Goal: Information Seeking & Learning: Learn about a topic

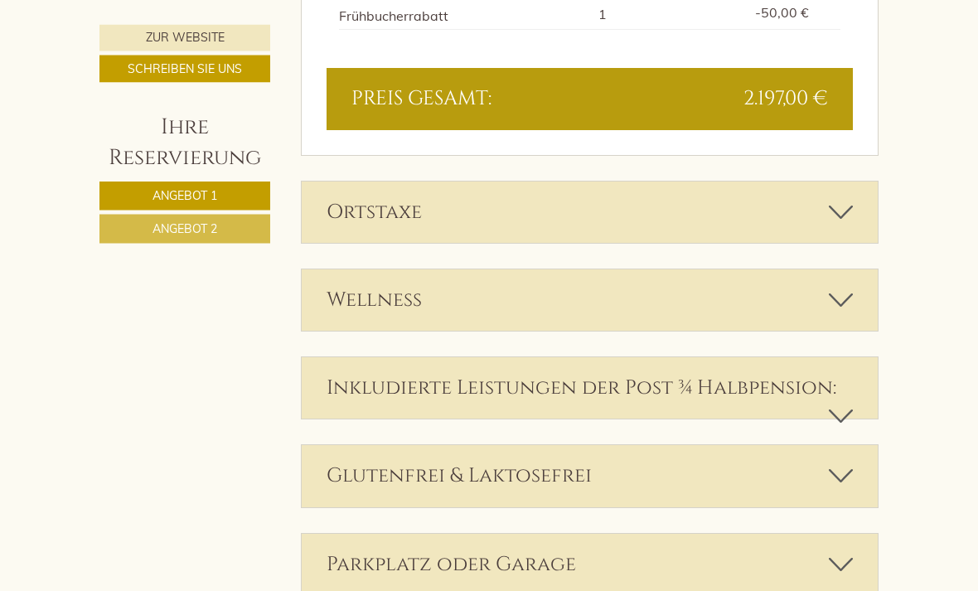
scroll to position [2585, 0]
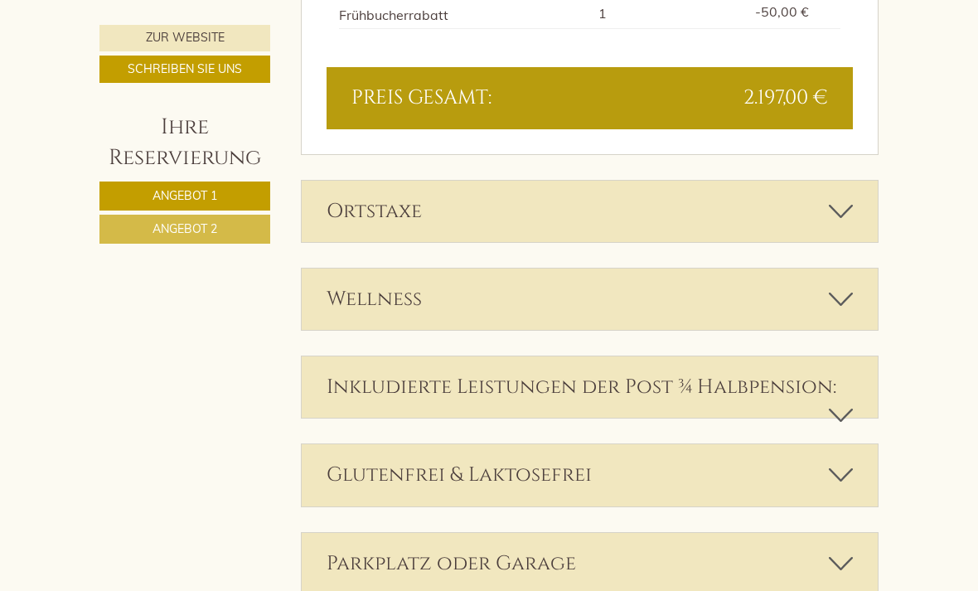
click at [843, 197] on icon at bounding box center [841, 211] width 24 height 28
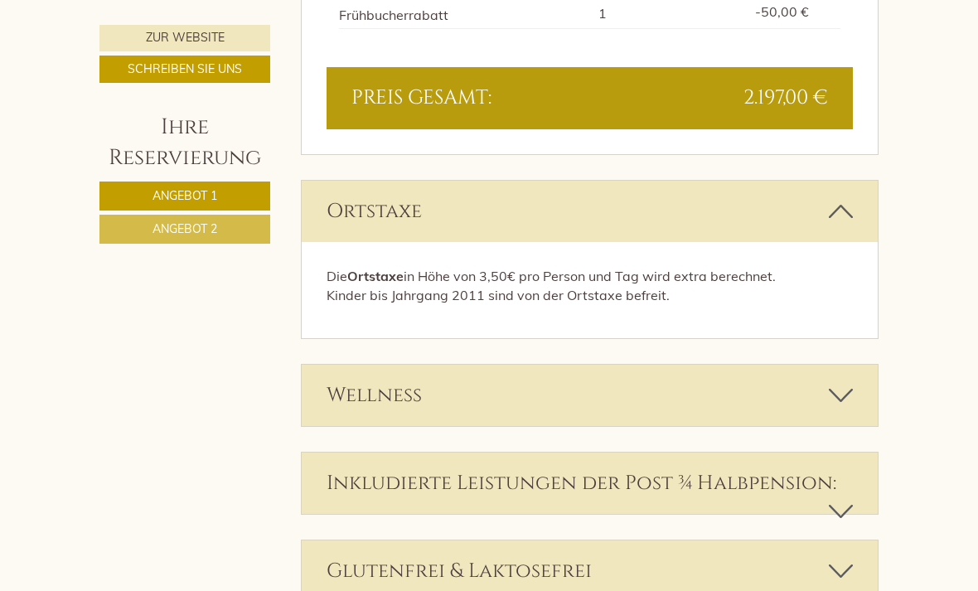
click at [847, 197] on icon at bounding box center [841, 211] width 24 height 28
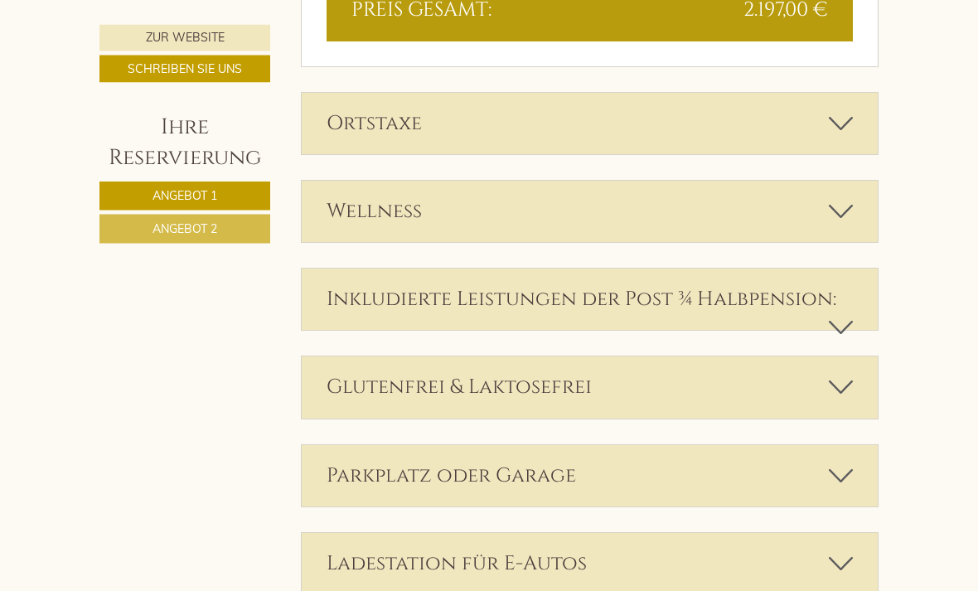
scroll to position [2673, 0]
click at [834, 313] on icon at bounding box center [841, 327] width 24 height 28
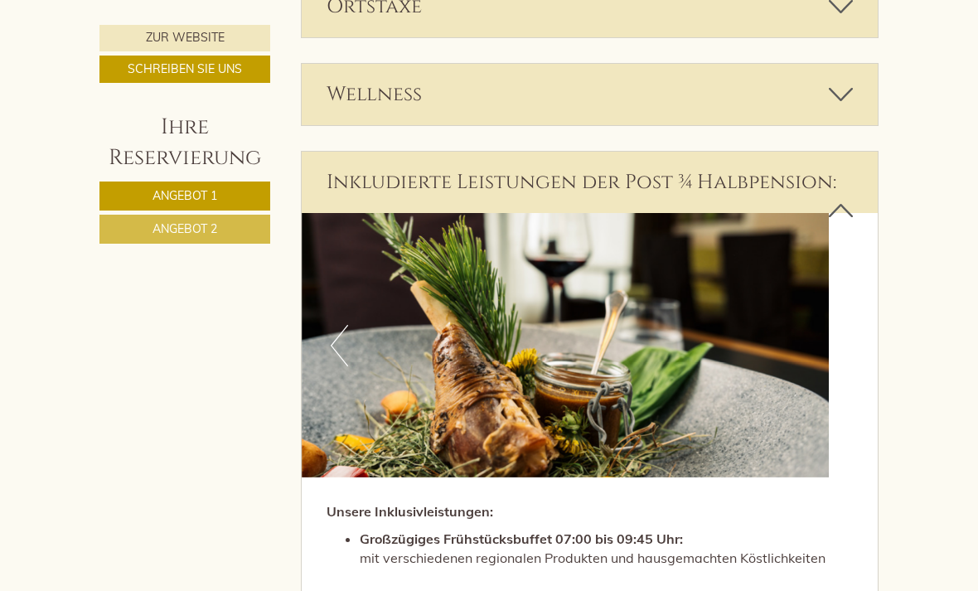
scroll to position [2665, 0]
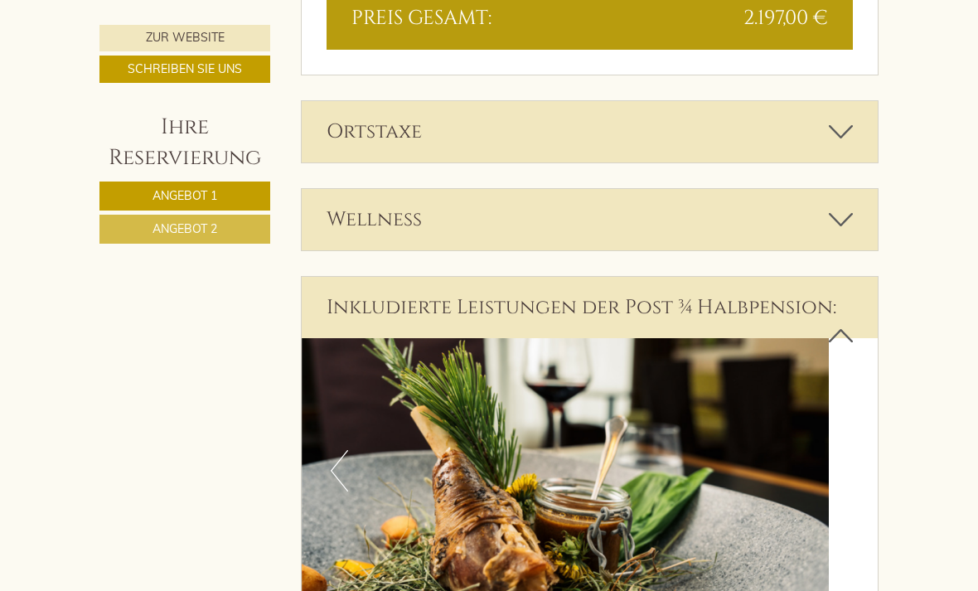
click at [843, 322] on icon at bounding box center [841, 336] width 24 height 28
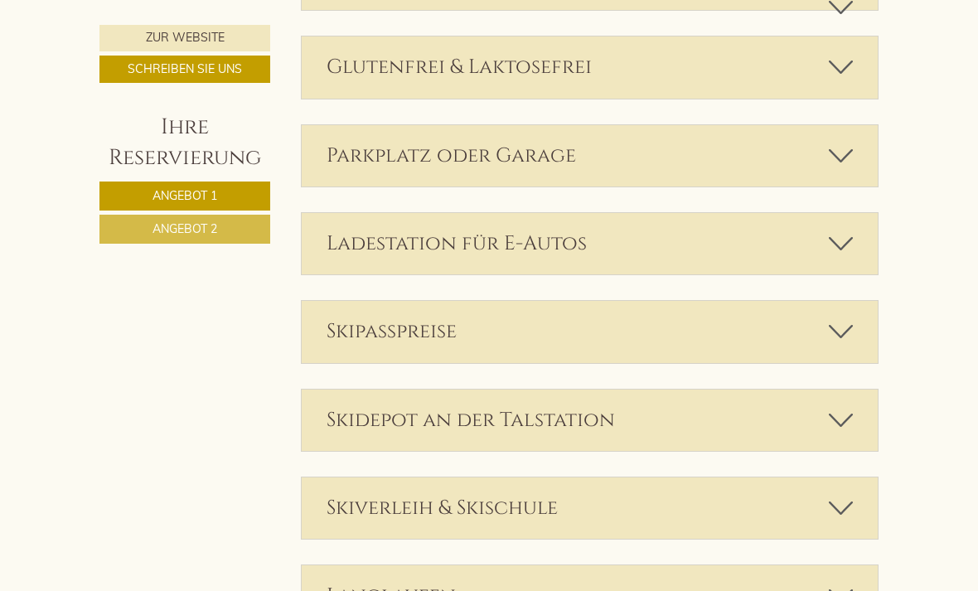
scroll to position [3065, 0]
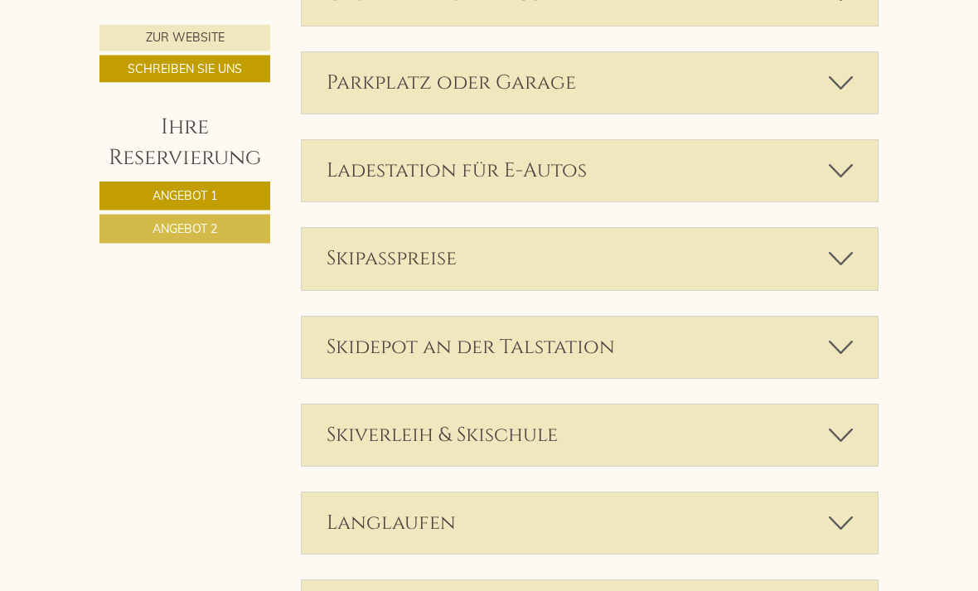
click at [848, 245] on icon at bounding box center [841, 259] width 24 height 28
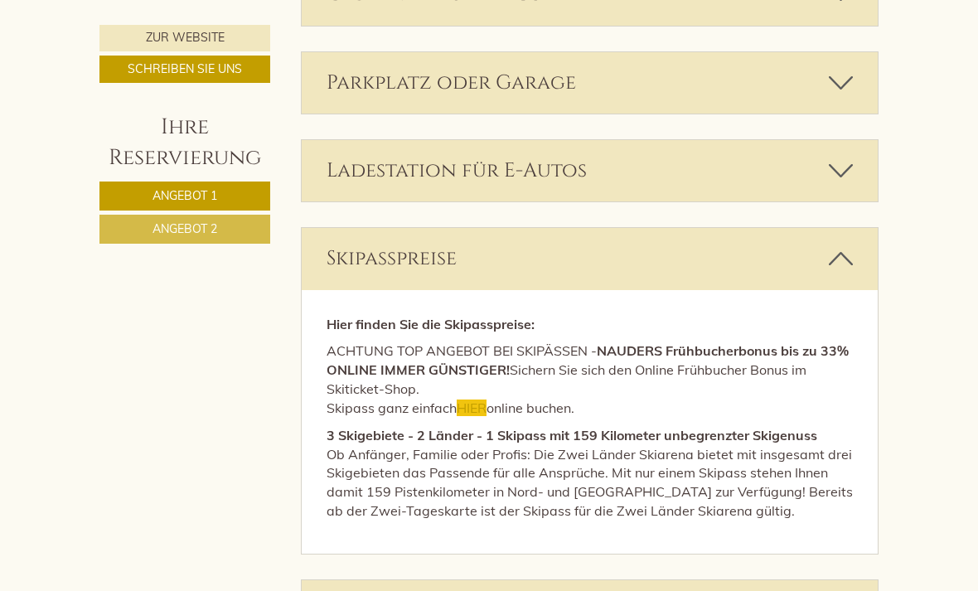
click at [478, 400] on span "HIER" at bounding box center [472, 408] width 30 height 17
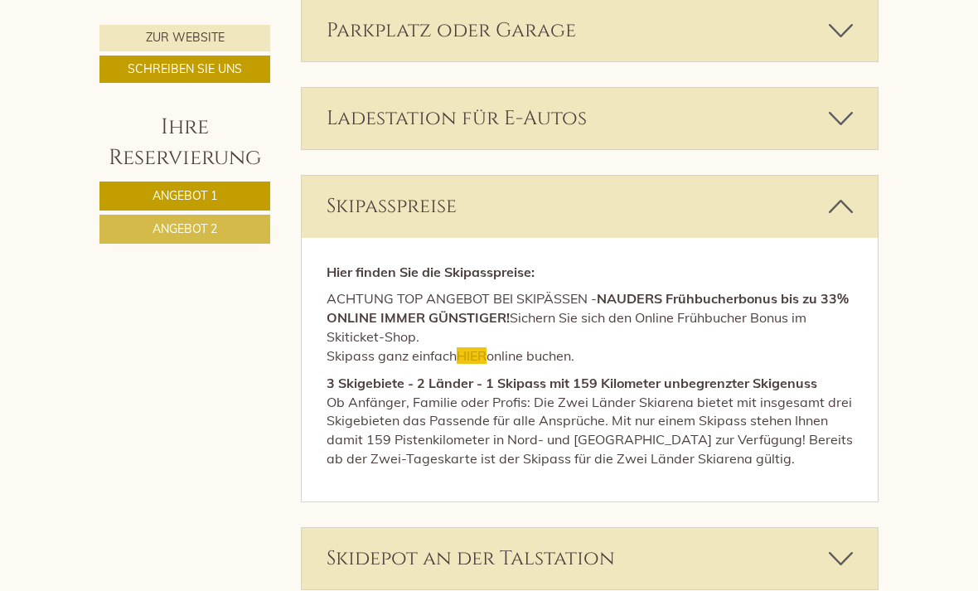
scroll to position [3119, 0]
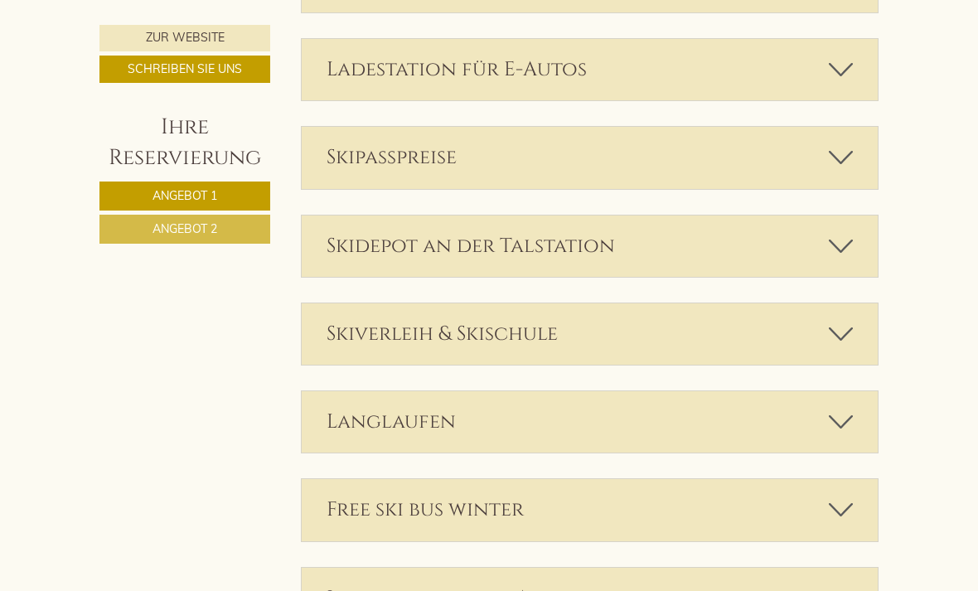
scroll to position [3174, 0]
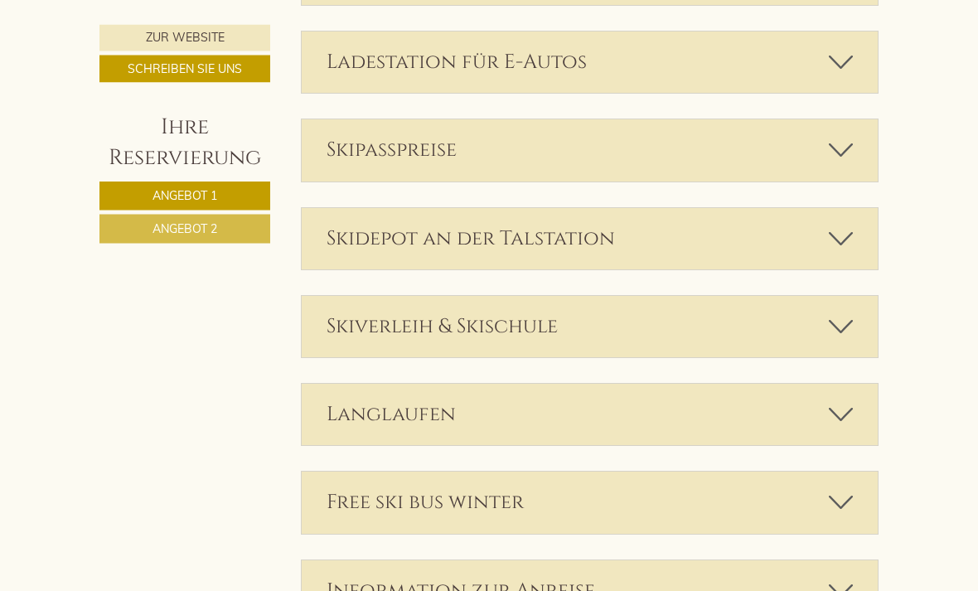
click at [842, 313] on icon at bounding box center [841, 327] width 24 height 28
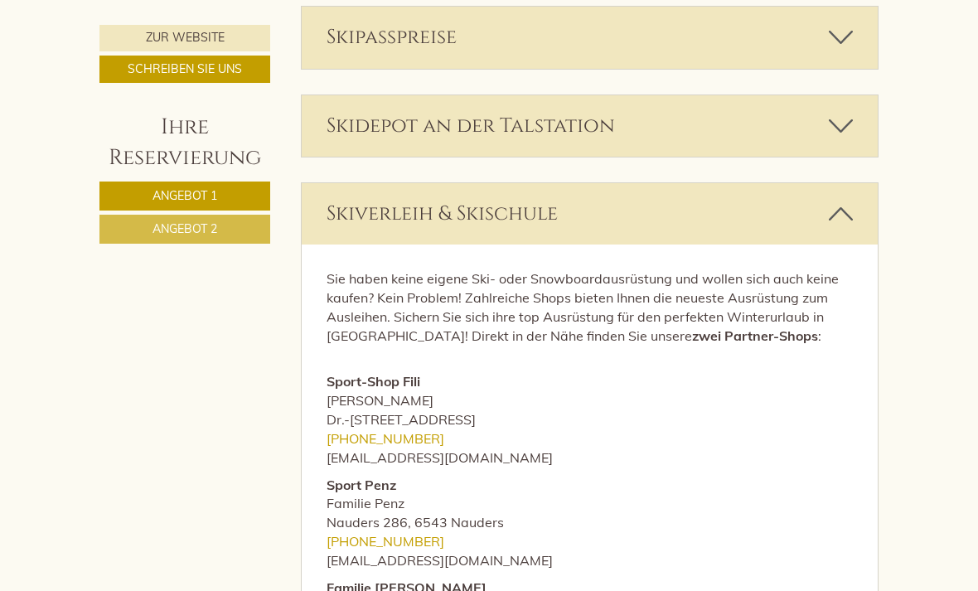
scroll to position [3287, 0]
click at [825, 183] on div "Skiverleih & Skischule" at bounding box center [590, 213] width 577 height 61
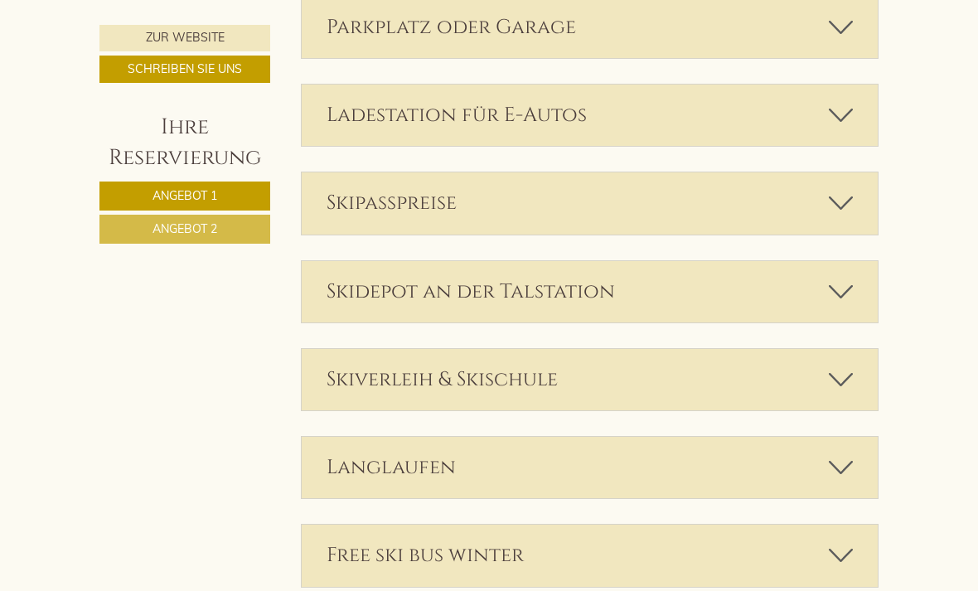
scroll to position [3121, 0]
click at [836, 279] on icon at bounding box center [841, 293] width 24 height 28
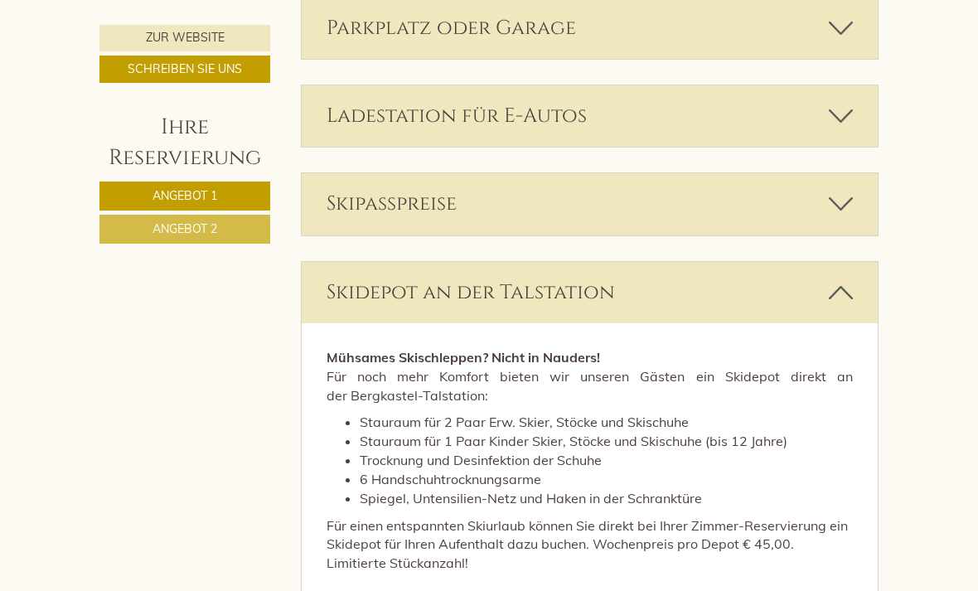
click at [830, 279] on icon at bounding box center [841, 293] width 24 height 28
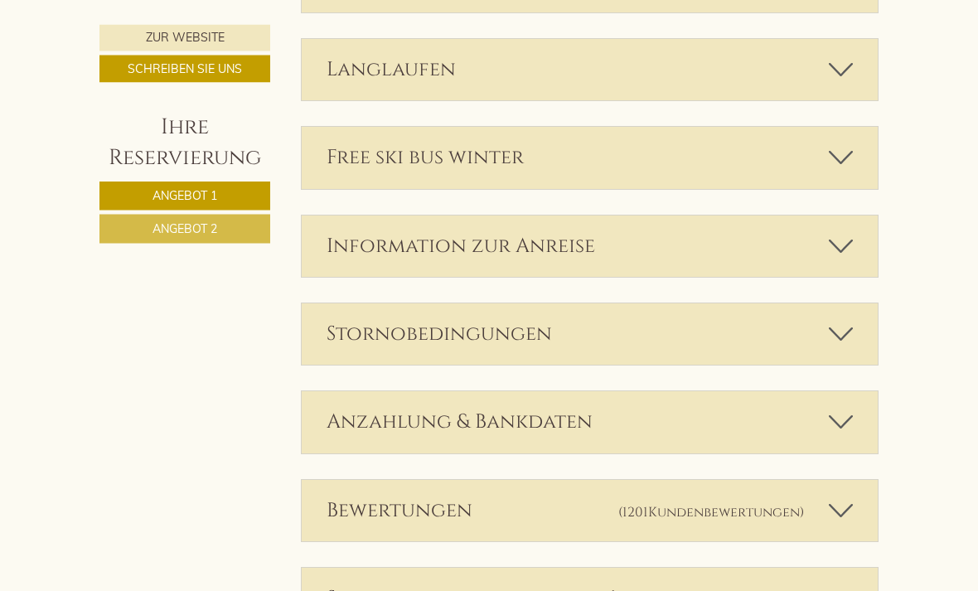
scroll to position [3520, 0]
click at [832, 320] on icon at bounding box center [841, 334] width 24 height 28
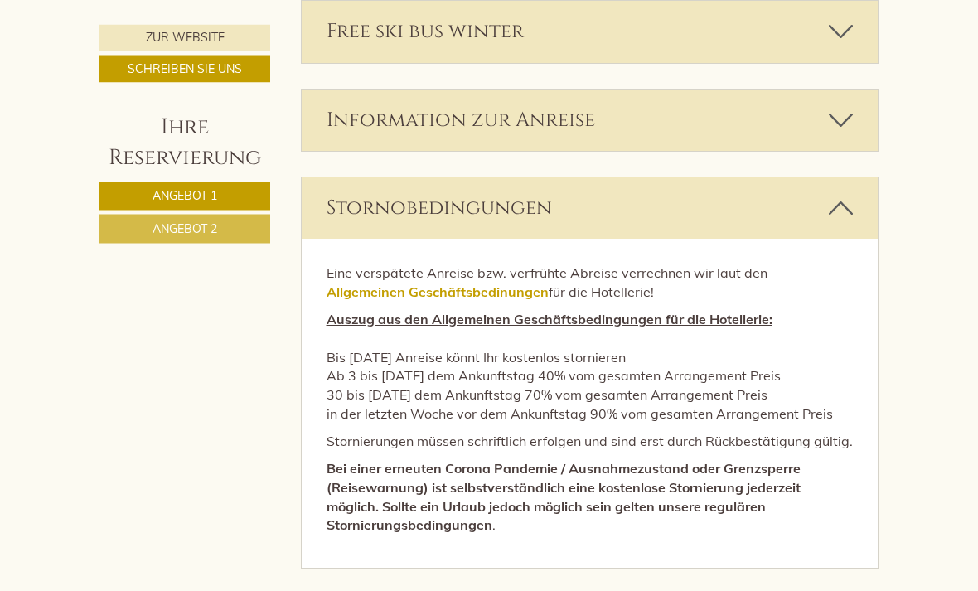
scroll to position [3650, 0]
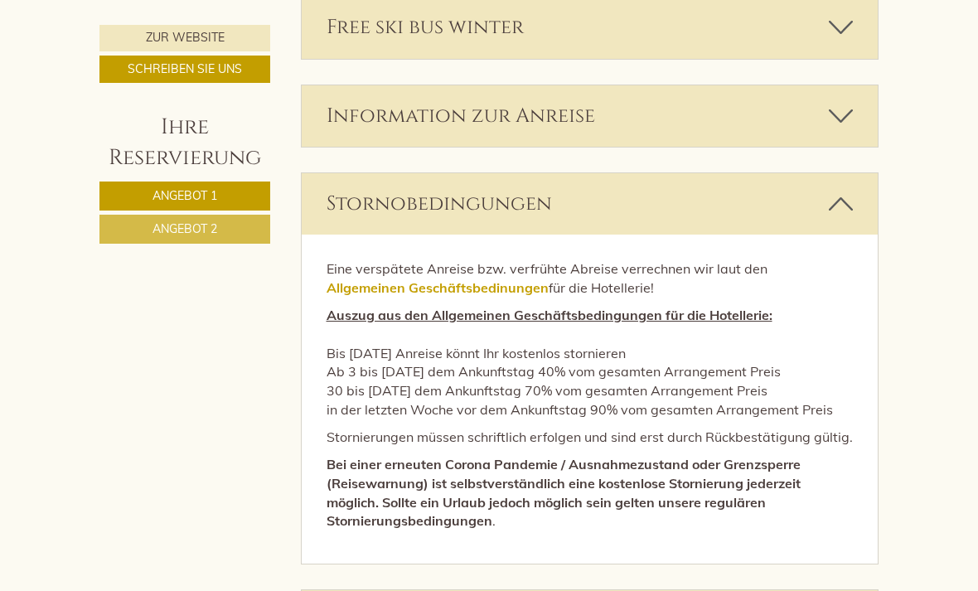
click at [831, 190] on icon at bounding box center [841, 204] width 24 height 28
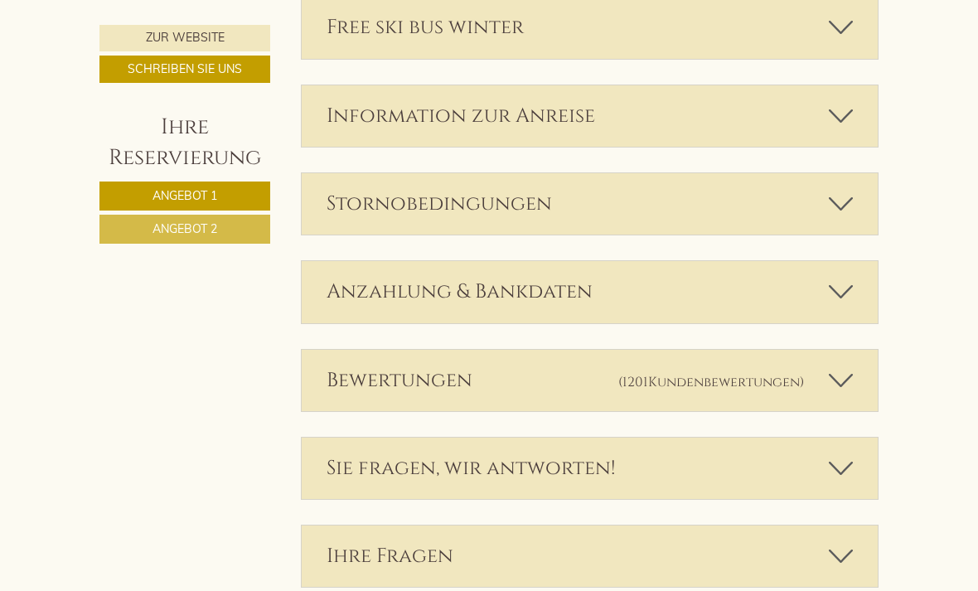
click at [834, 278] on icon at bounding box center [841, 292] width 24 height 28
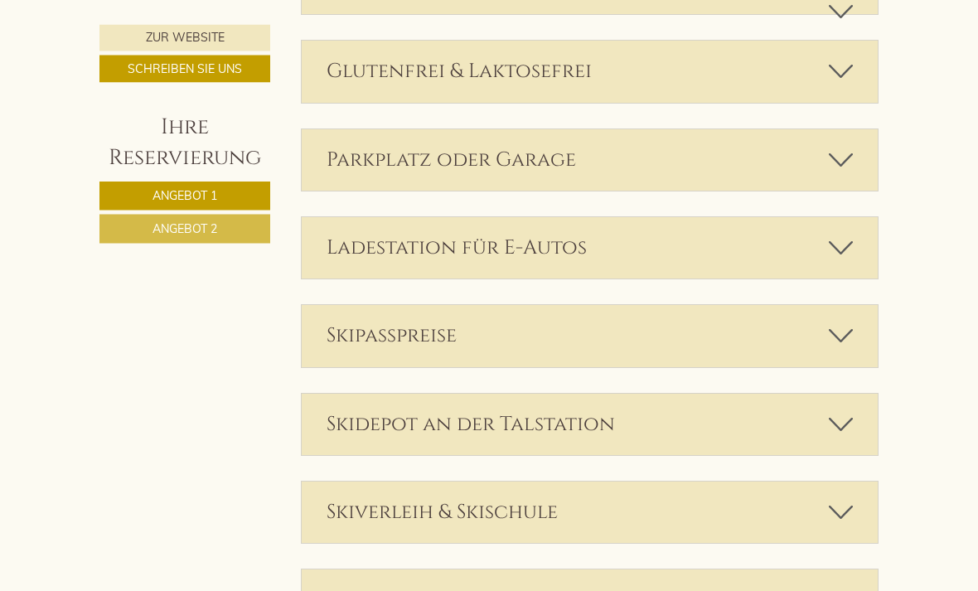
scroll to position [2989, 0]
click at [849, 322] on icon at bounding box center [841, 336] width 24 height 28
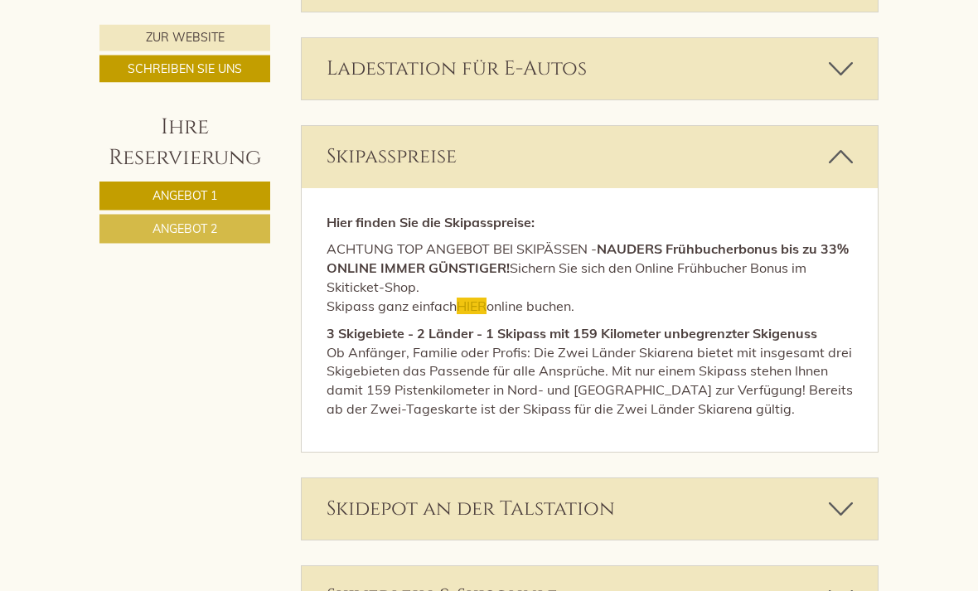
scroll to position [3168, 0]
click at [475, 298] on span "HIER" at bounding box center [472, 306] width 30 height 17
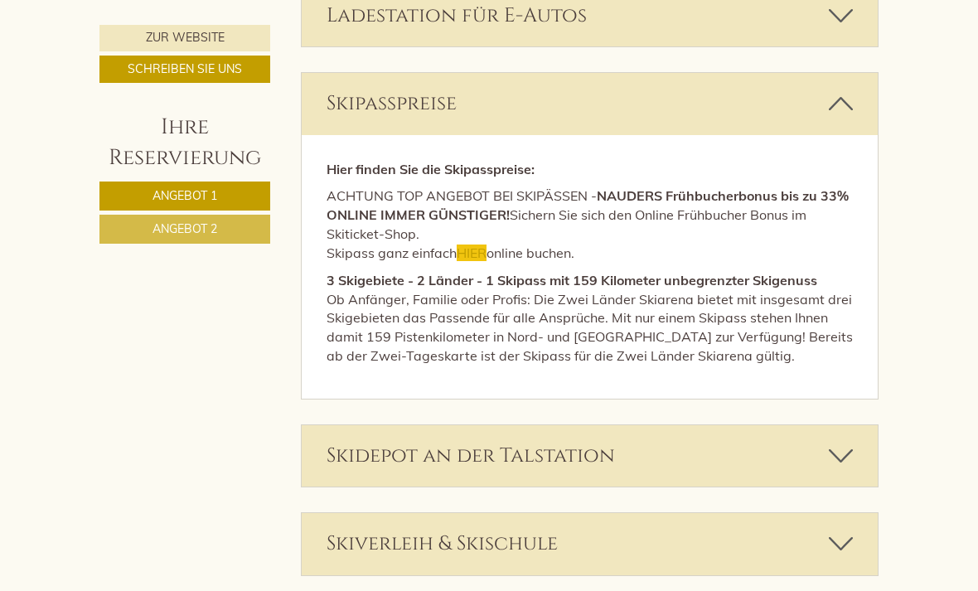
scroll to position [3222, 0]
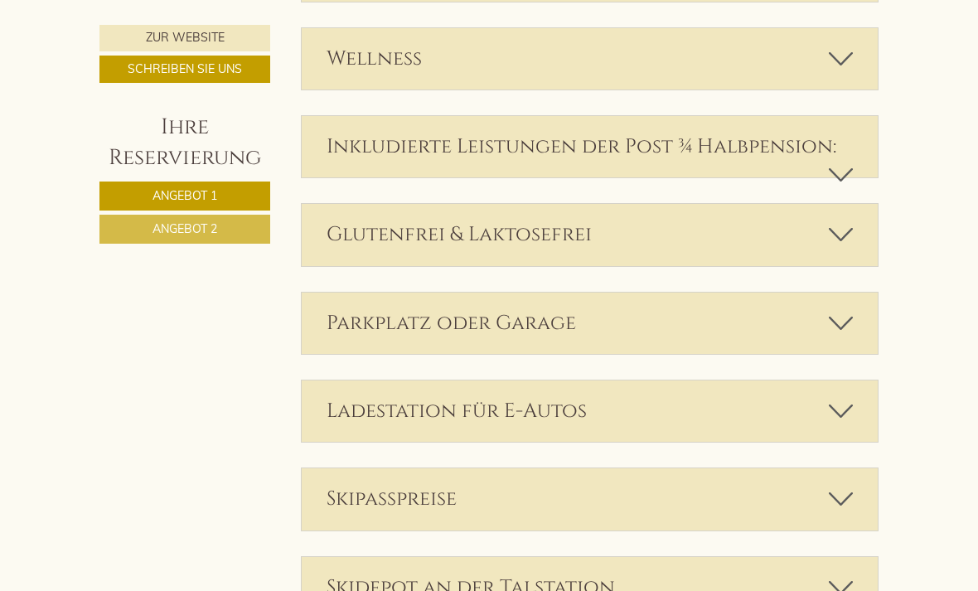
scroll to position [2825, 0]
click at [837, 486] on icon at bounding box center [841, 500] width 24 height 28
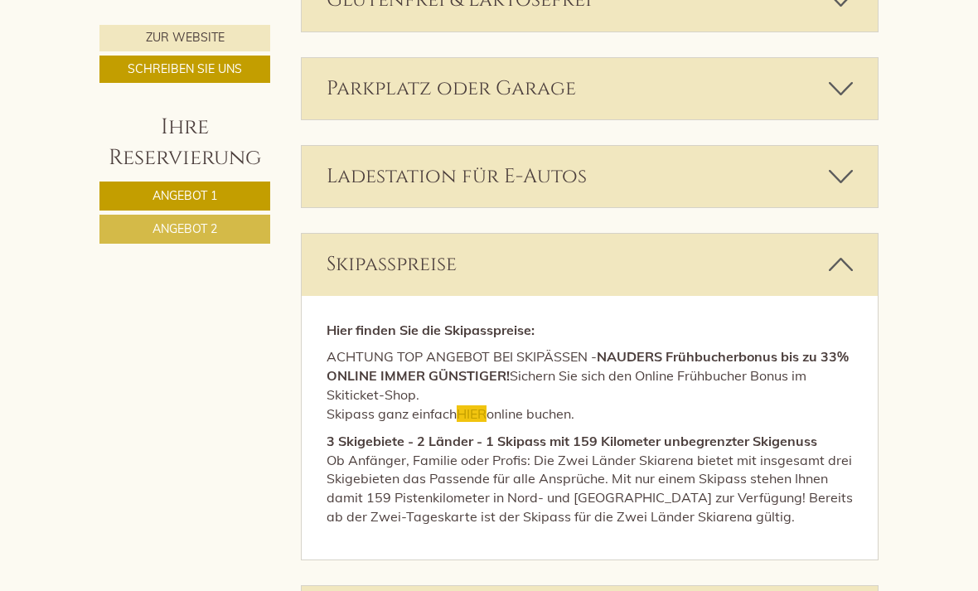
scroll to position [3034, 0]
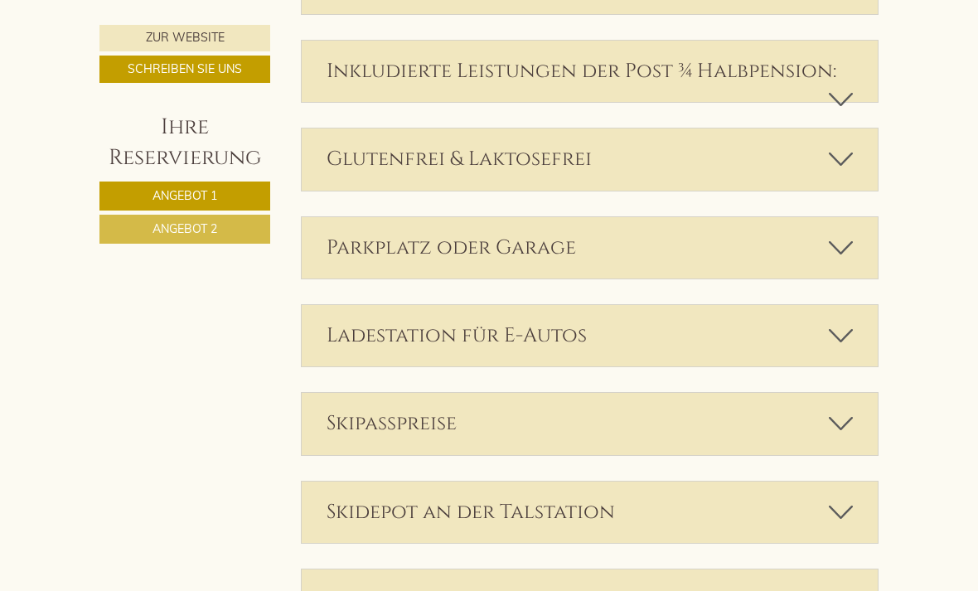
scroll to position [2901, 0]
click at [845, 234] on icon at bounding box center [841, 248] width 24 height 28
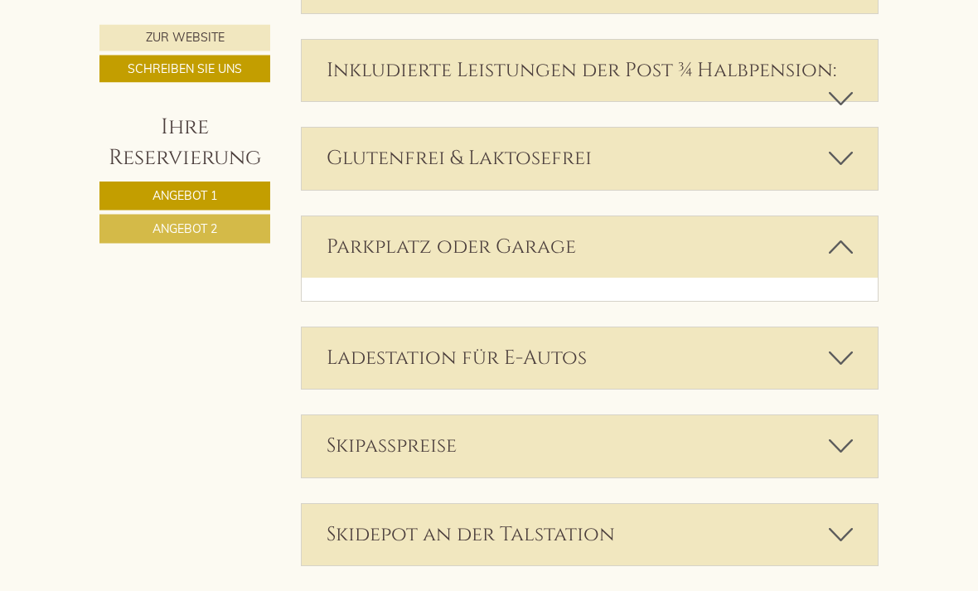
scroll to position [2902, 0]
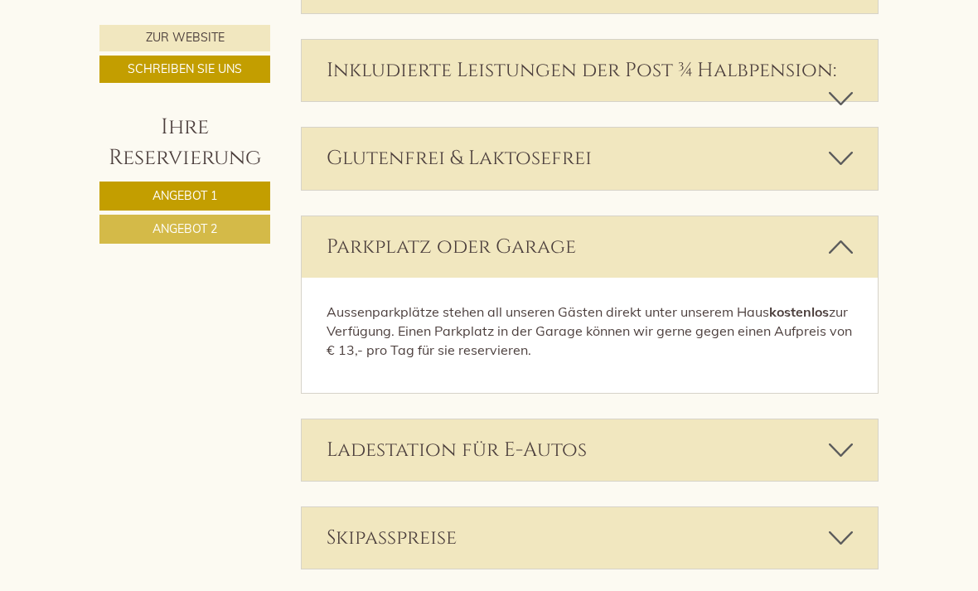
click at [834, 233] on icon at bounding box center [841, 247] width 24 height 28
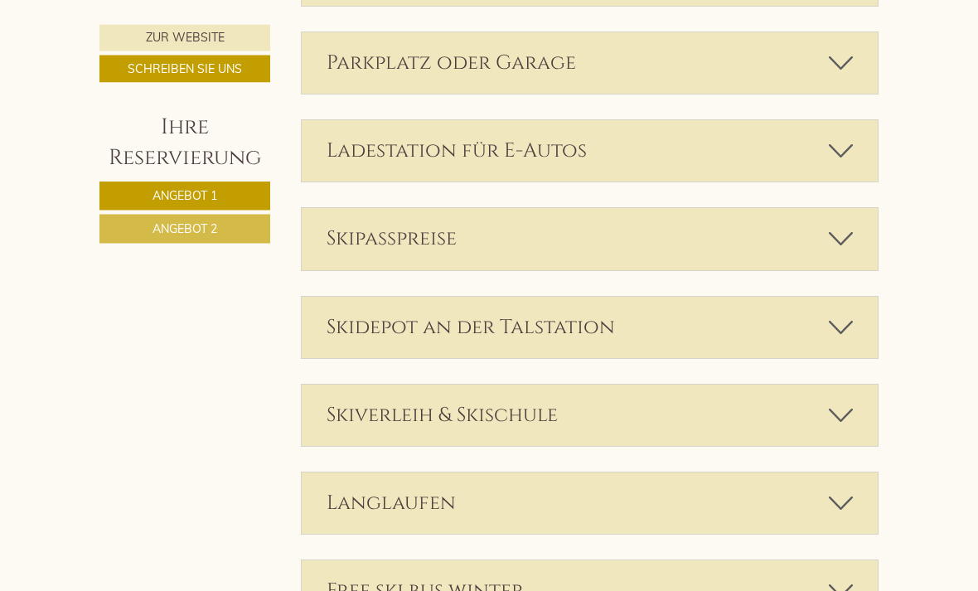
scroll to position [3086, 0]
click at [847, 225] on icon at bounding box center [841, 239] width 24 height 28
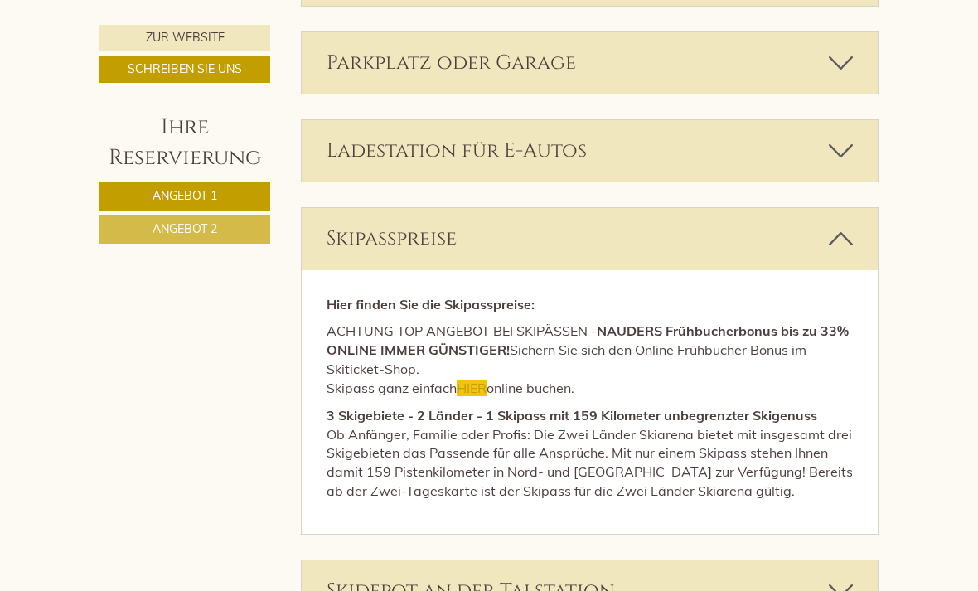
click at [846, 225] on icon at bounding box center [841, 239] width 24 height 28
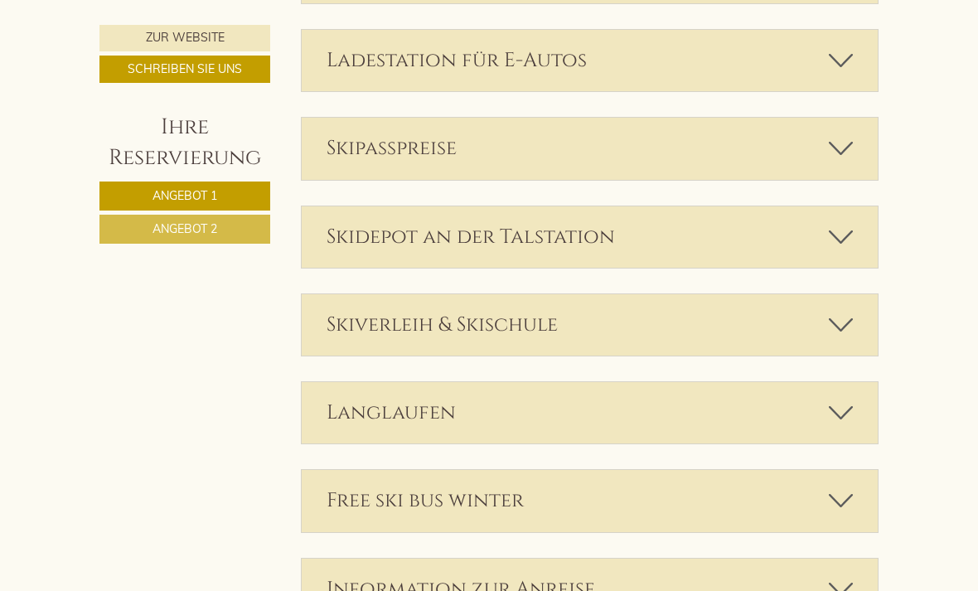
scroll to position [3208, 0]
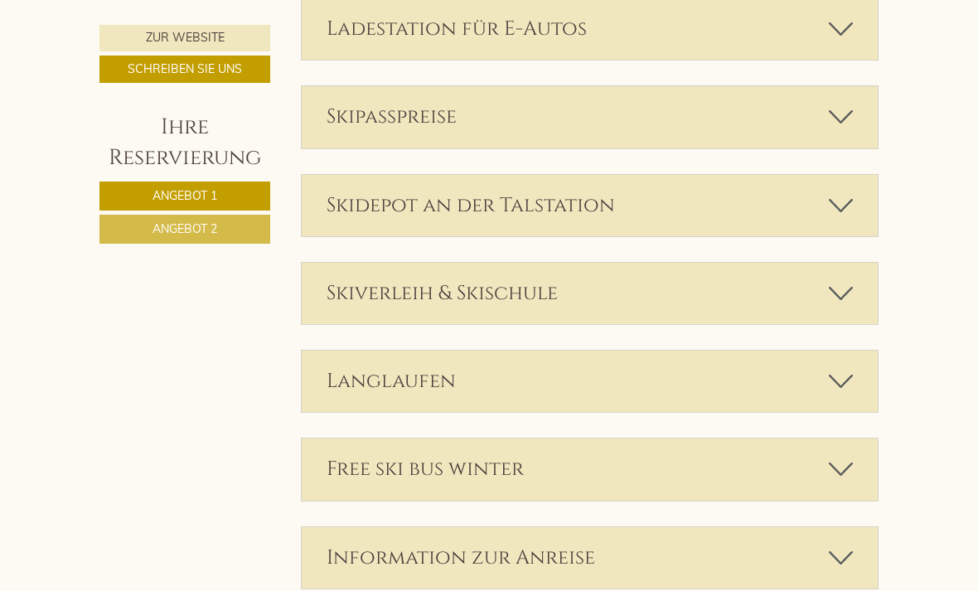
click at [841, 192] on icon at bounding box center [841, 206] width 24 height 28
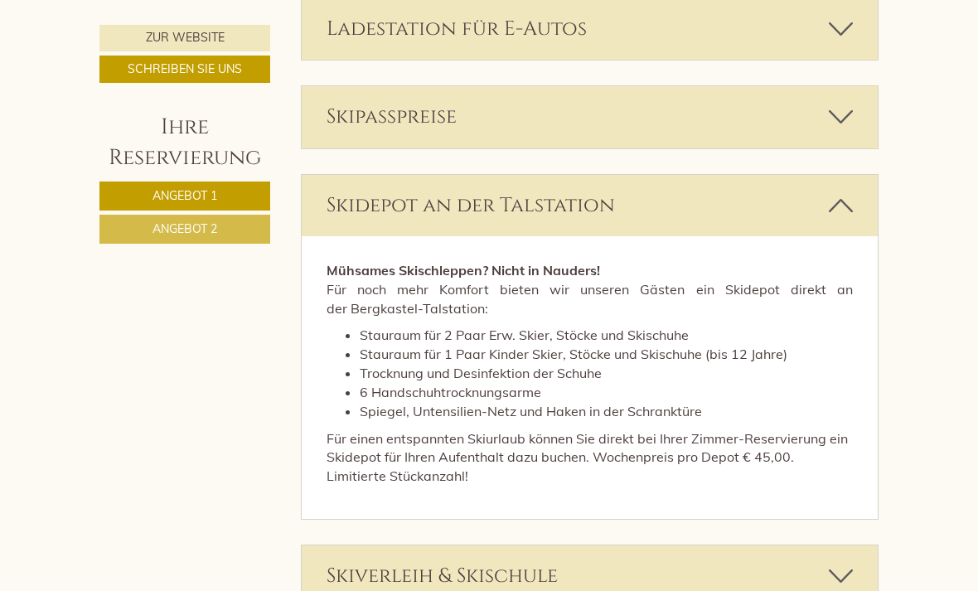
click at [846, 192] on icon at bounding box center [841, 206] width 24 height 28
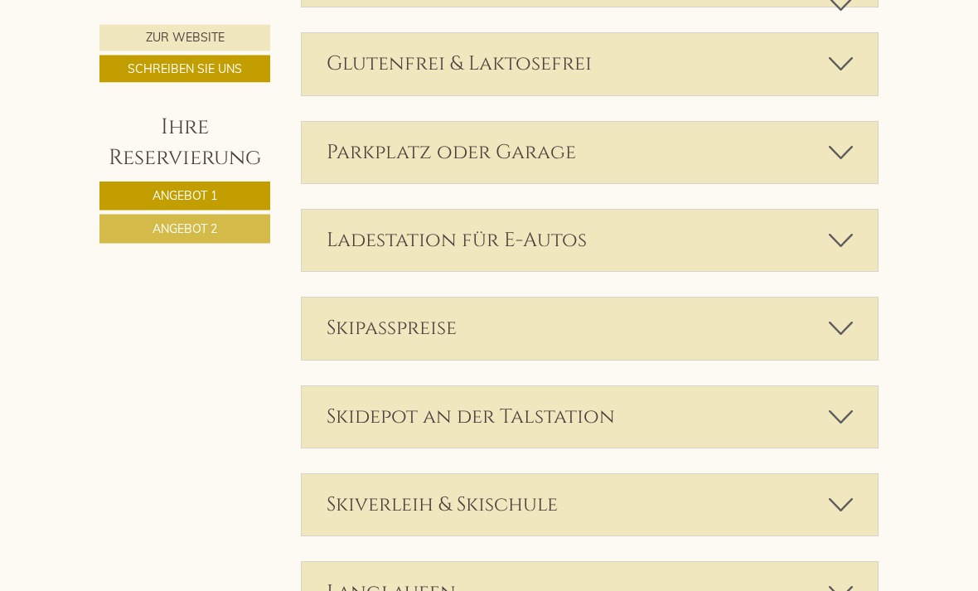
scroll to position [2996, 0]
click at [846, 403] on icon at bounding box center [841, 417] width 24 height 28
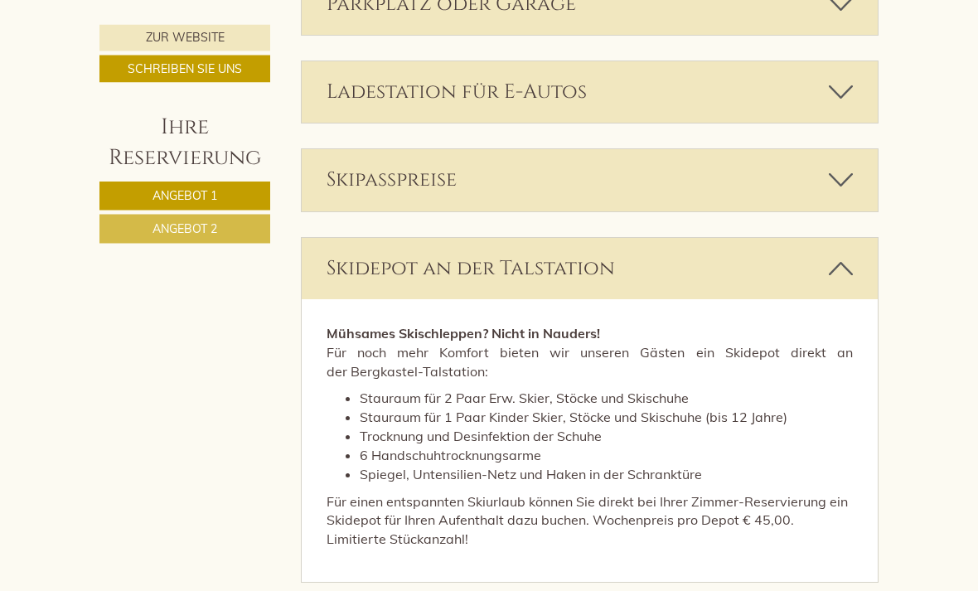
scroll to position [3145, 0]
click at [842, 255] on icon at bounding box center [841, 269] width 24 height 28
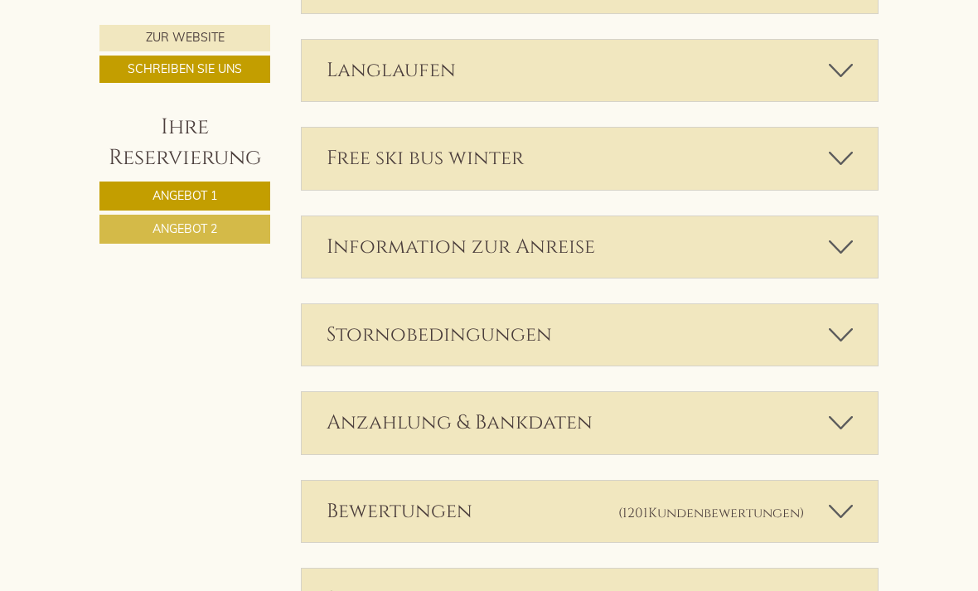
scroll to position [3518, 0]
click at [838, 234] on icon at bounding box center [841, 248] width 24 height 28
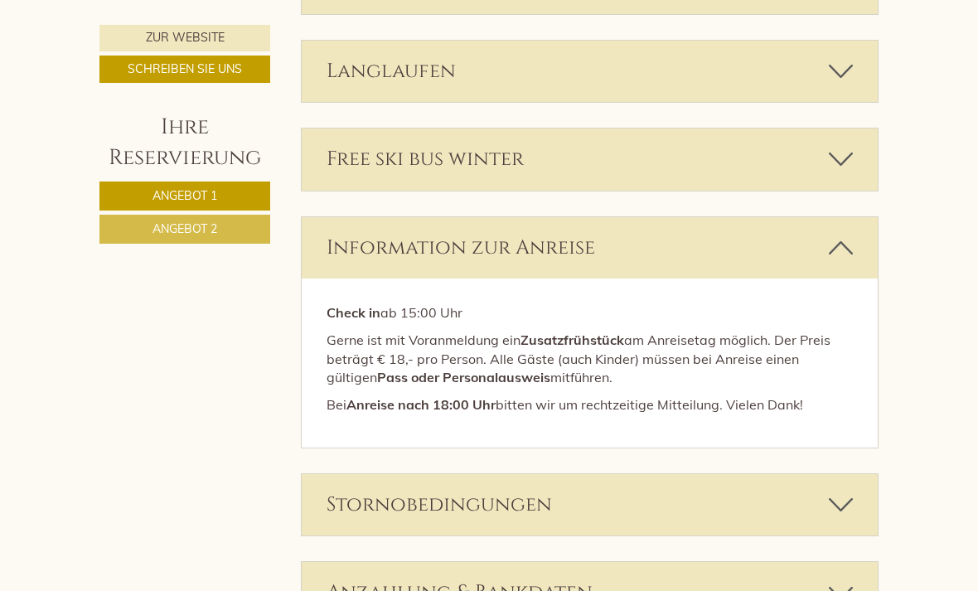
click at [854, 217] on div "Information zur Anreise" at bounding box center [590, 247] width 577 height 61
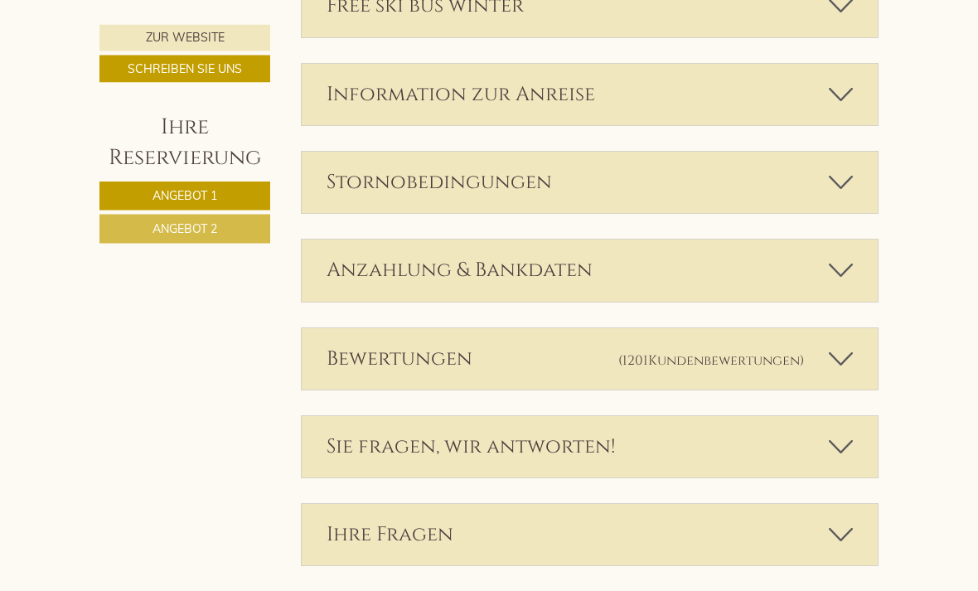
scroll to position [3670, 0]
click at [841, 153] on div "Stornobedingungen" at bounding box center [590, 183] width 577 height 61
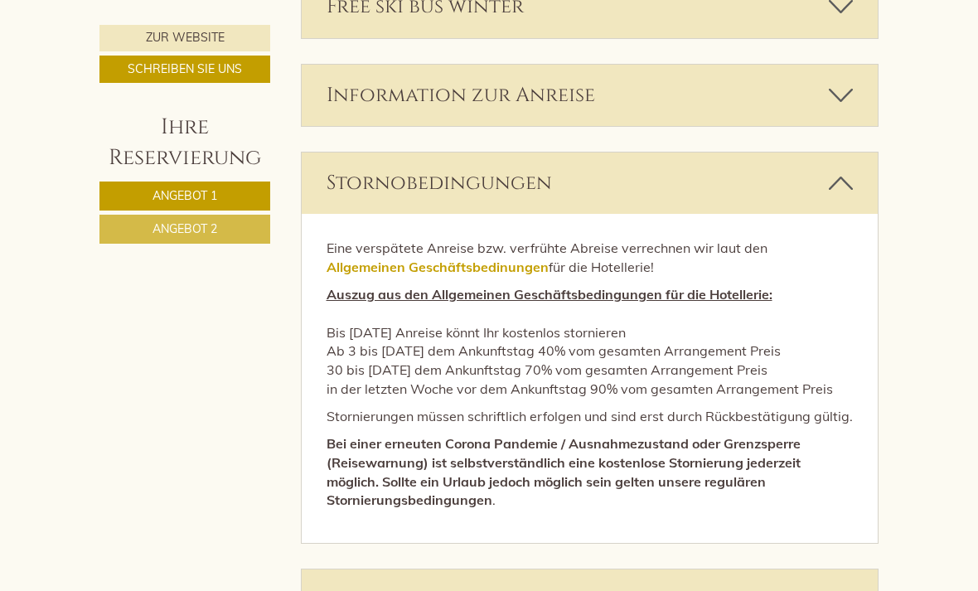
click at [837, 169] on icon at bounding box center [841, 183] width 24 height 28
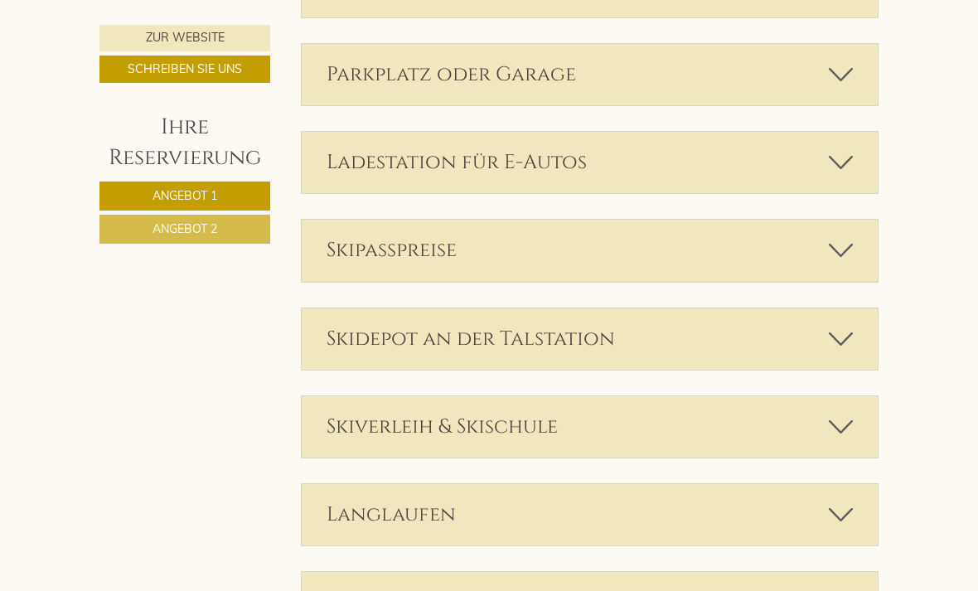
scroll to position [2933, 0]
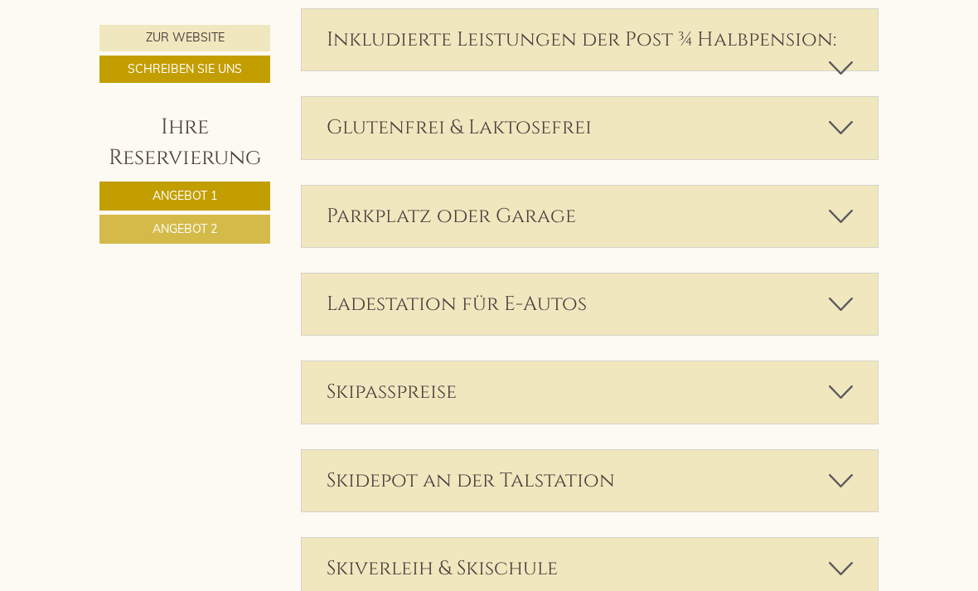
click at [225, 220] on link "Angebot 2" at bounding box center [184, 229] width 171 height 29
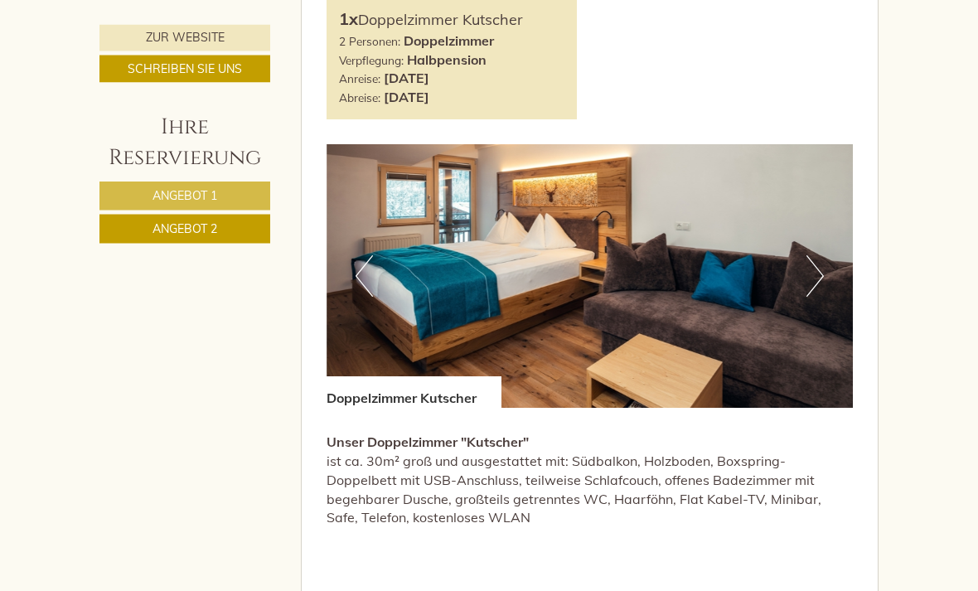
scroll to position [916, 0]
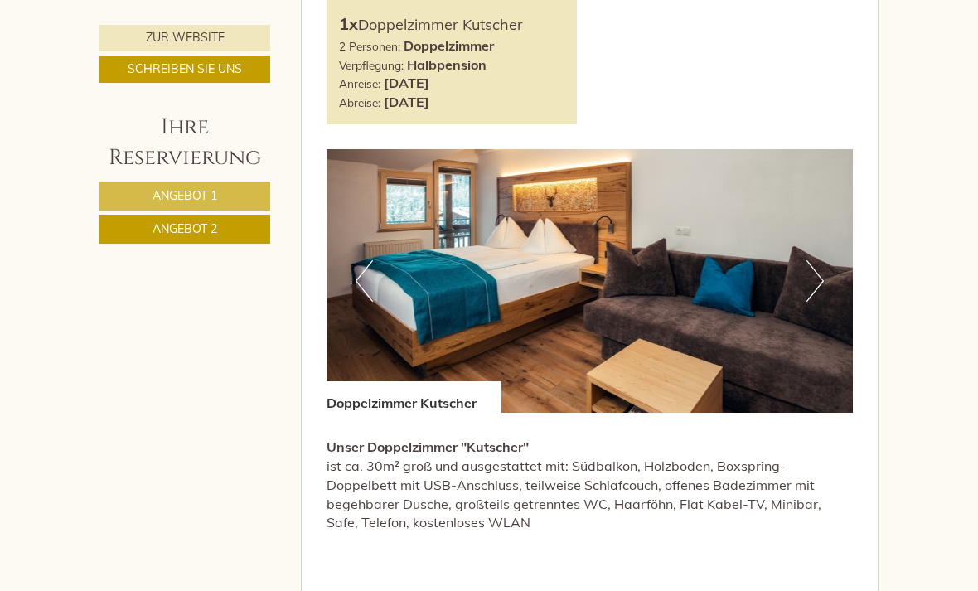
click at [229, 205] on link "Angebot 1" at bounding box center [184, 196] width 171 height 29
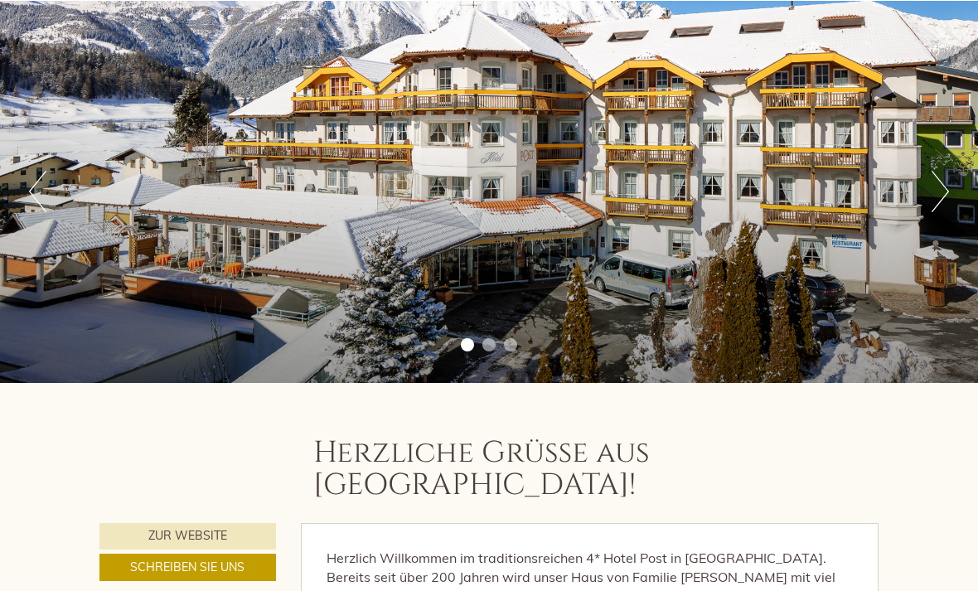
scroll to position [0, 0]
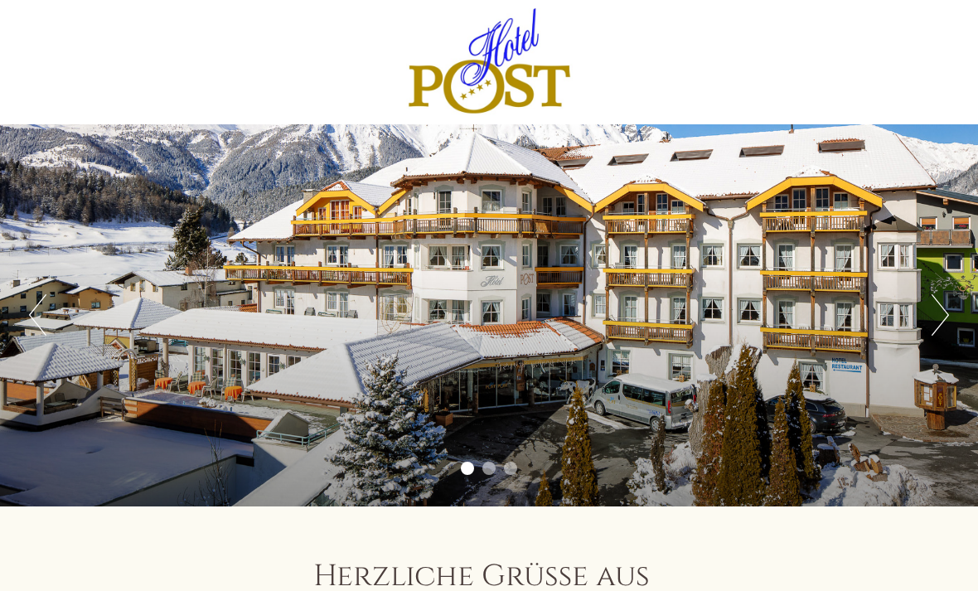
click at [861, 148] on div "Previous Next 1 2 3" at bounding box center [489, 315] width 978 height 382
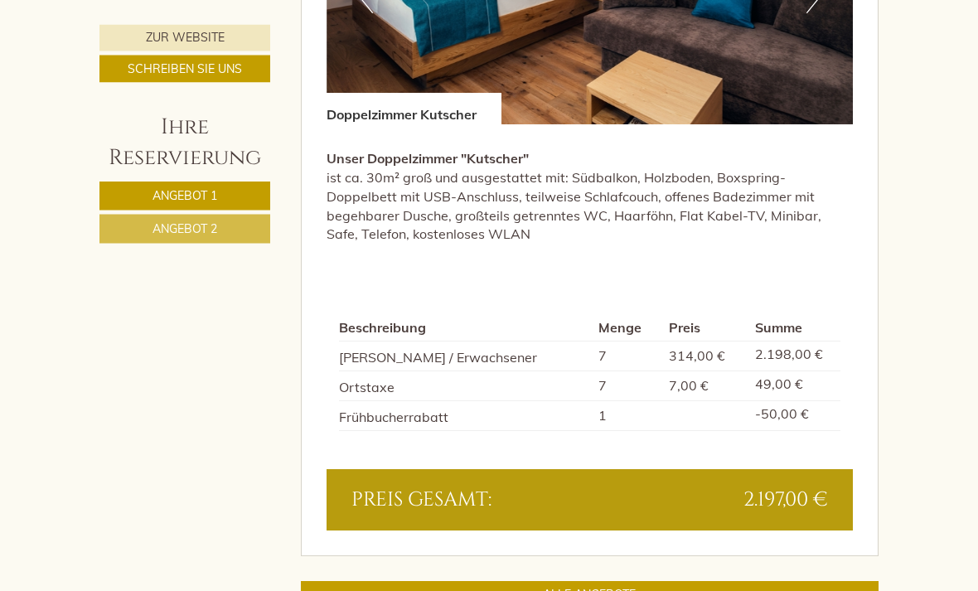
scroll to position [1205, 0]
